Goal: Check status: Check status

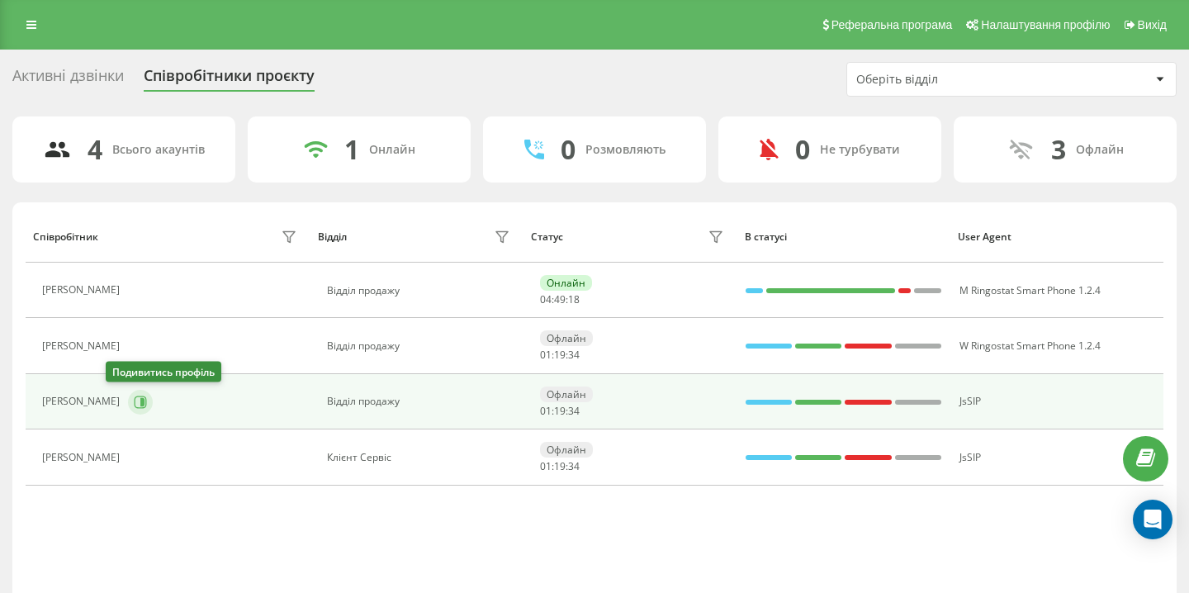
click at [135, 405] on icon at bounding box center [141, 401] width 12 height 12
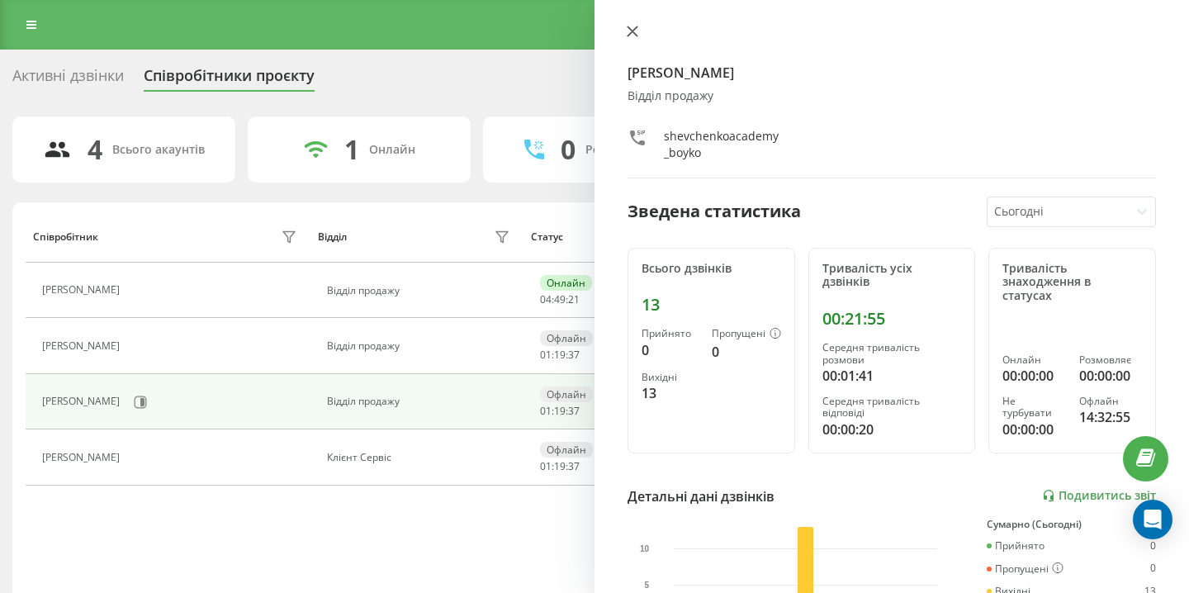
click at [635, 25] on button at bounding box center [632, 33] width 21 height 16
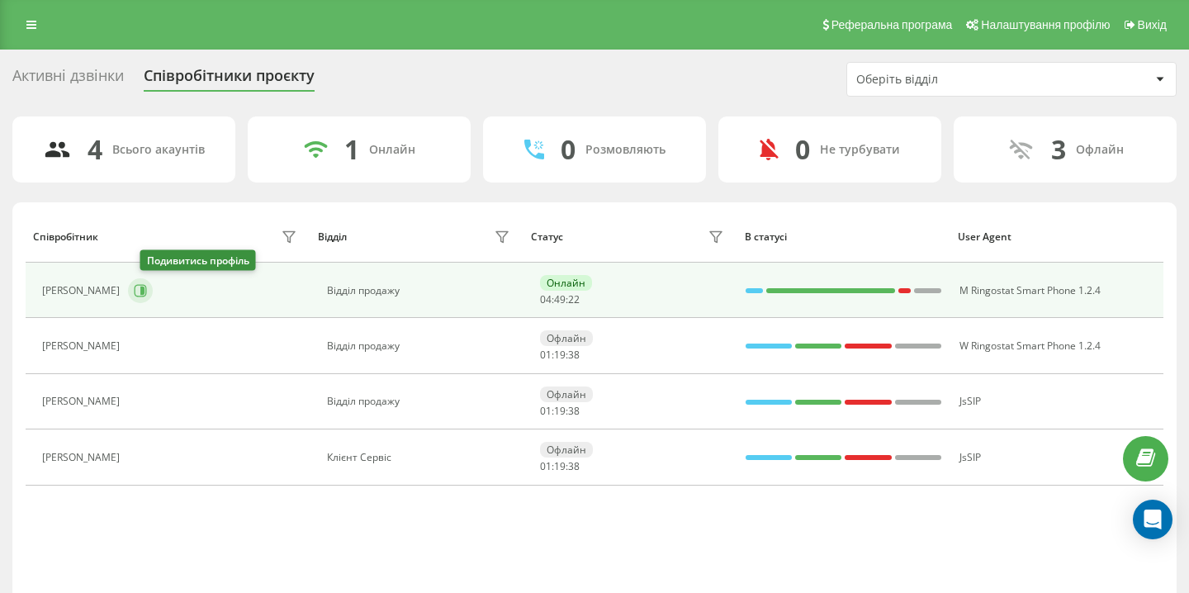
click at [147, 286] on icon at bounding box center [140, 290] width 13 height 13
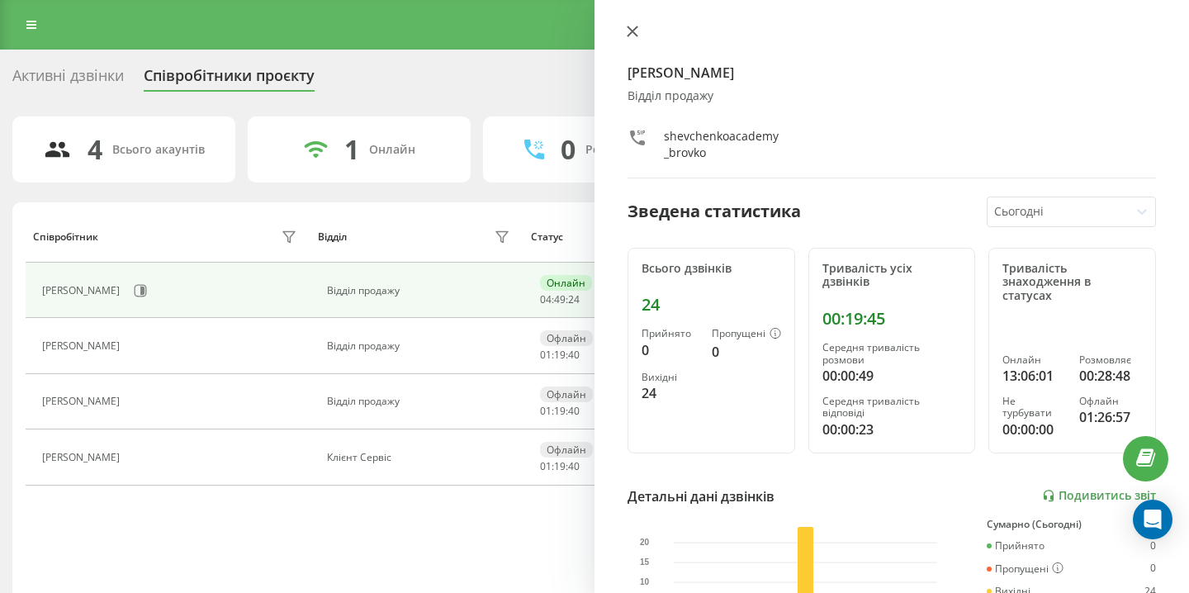
click at [625, 31] on button at bounding box center [632, 33] width 21 height 16
